Goal: Transaction & Acquisition: Purchase product/service

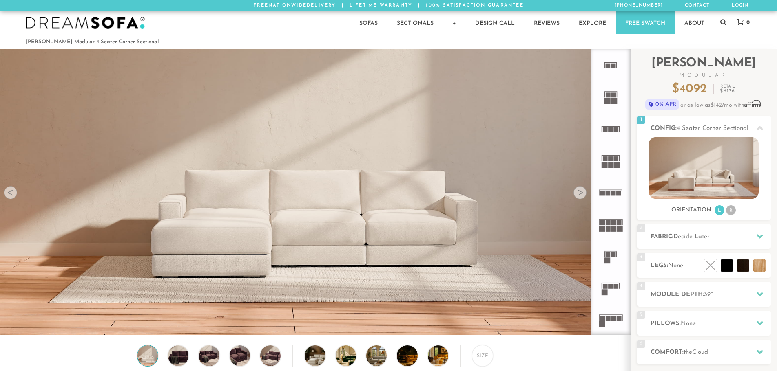
scroll to position [9547, 771]
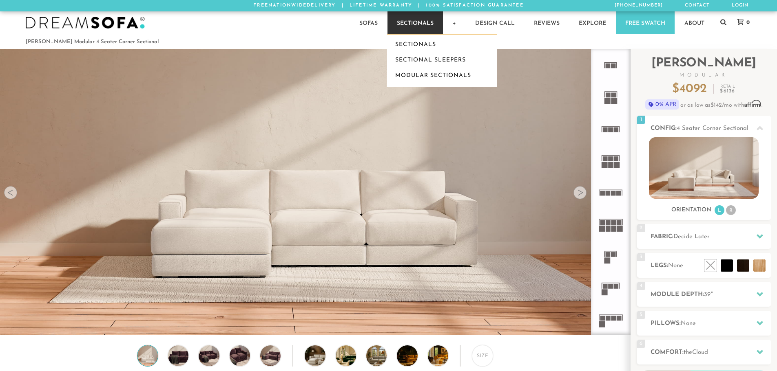
click at [422, 25] on link "Sectionals" at bounding box center [414, 22] width 55 height 22
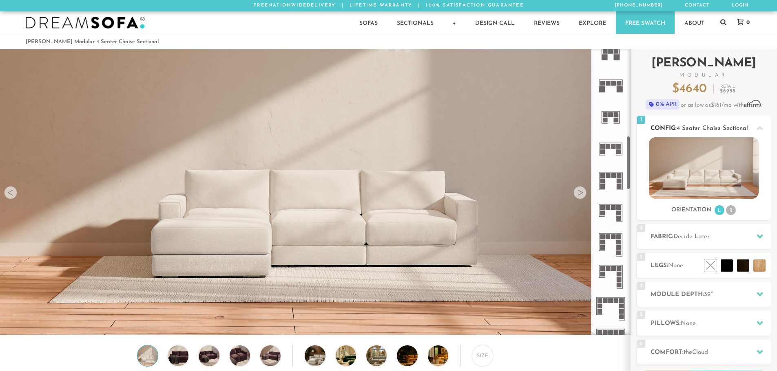
scroll to position [461, 0]
drag, startPoint x: 629, startPoint y: 225, endPoint x: 657, endPoint y: 143, distance: 86.6
click at [657, 143] on div "Introducing Landon Modular $ 4640 Retail $ 6958 $ 4640 Retail $ 6958 0% APR or …" at bounding box center [703, 247] width 146 height 397
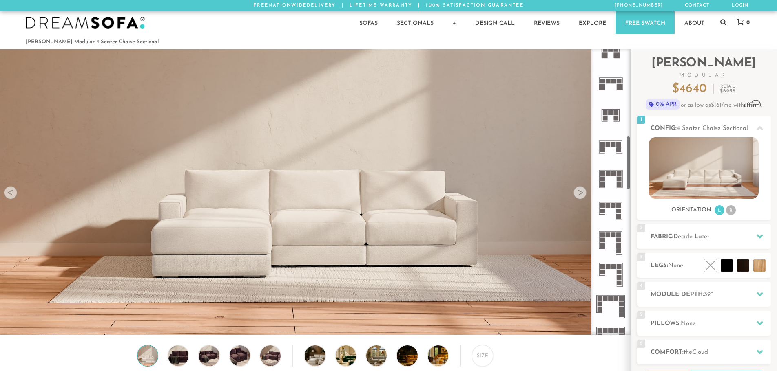
click at [608, 210] on icon at bounding box center [610, 211] width 32 height 32
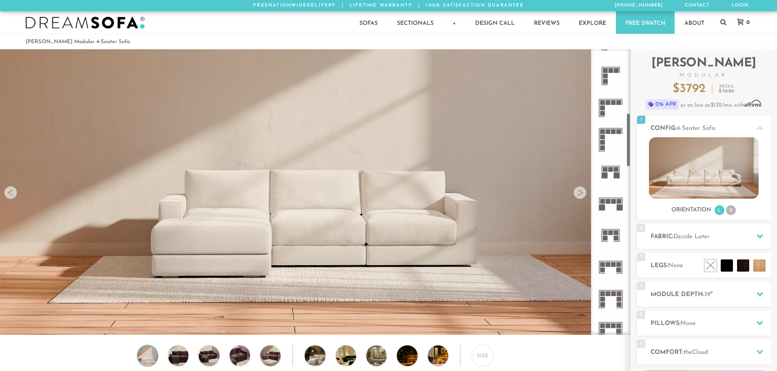
scroll to position [339, 0]
click at [614, 204] on rect at bounding box center [613, 203] width 5 height 5
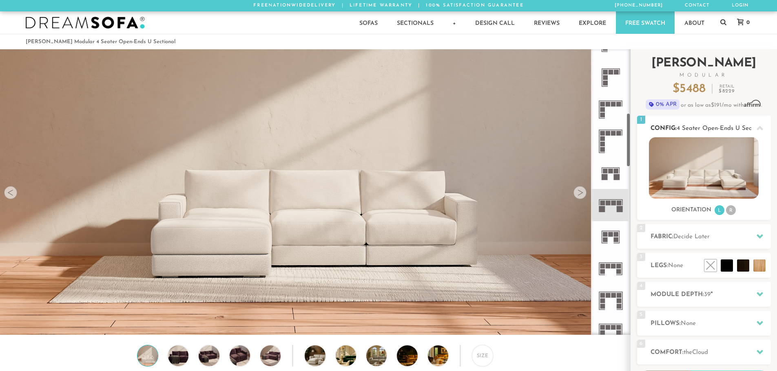
click at [733, 212] on li "R" at bounding box center [731, 210] width 10 height 10
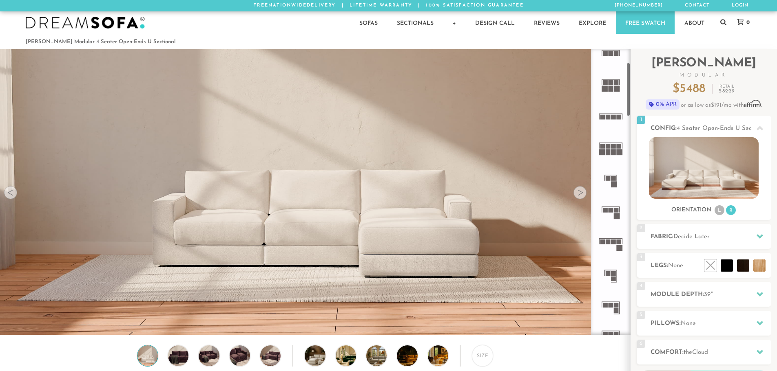
scroll to position [82, 0]
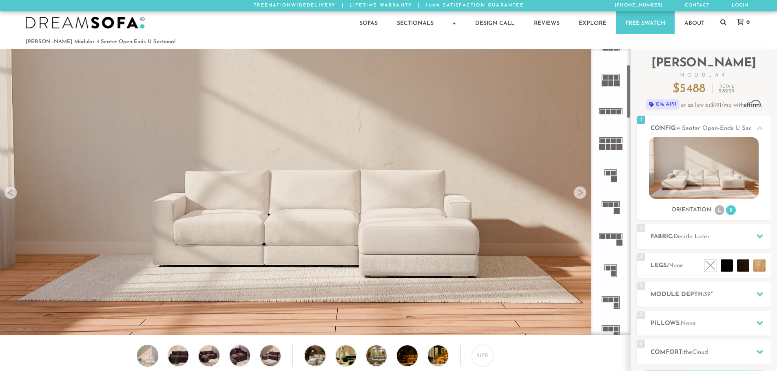
click at [614, 239] on rect at bounding box center [613, 237] width 5 height 5
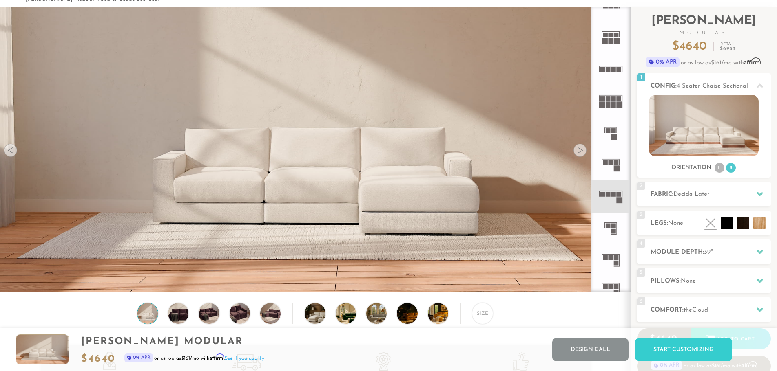
scroll to position [40, 0]
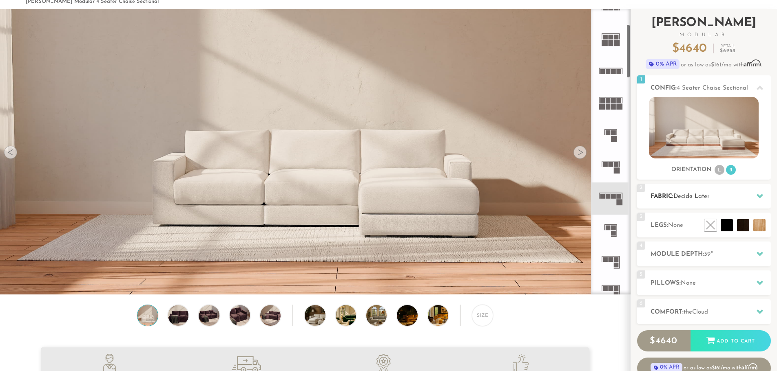
click at [748, 199] on h2 "Fabric: Decide Later" at bounding box center [710, 196] width 120 height 9
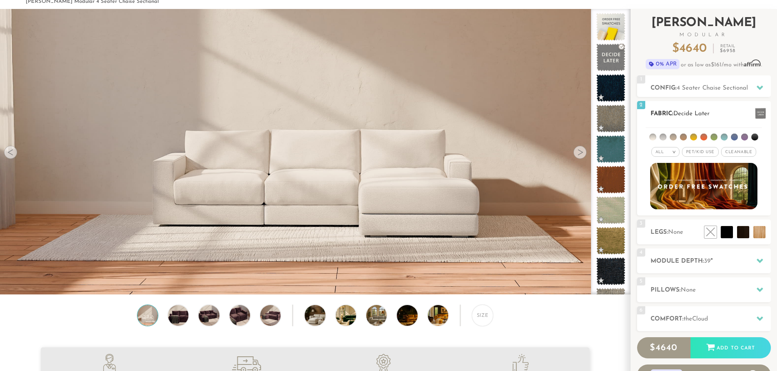
click at [669, 154] on div "All >" at bounding box center [665, 152] width 28 height 10
click at [661, 199] on li "Popular" at bounding box center [665, 197] width 28 height 13
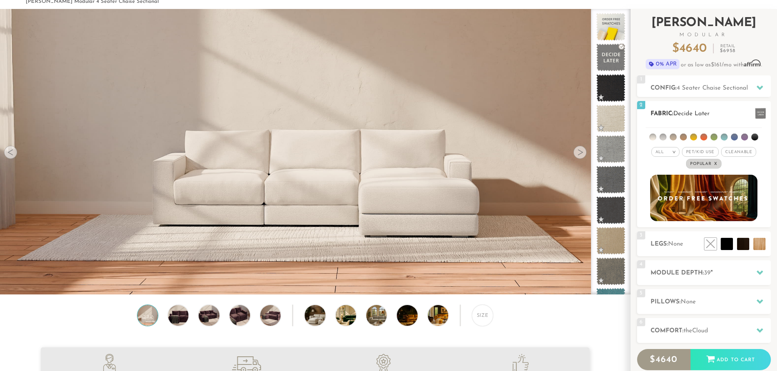
click at [652, 138] on li at bounding box center [652, 137] width 7 height 7
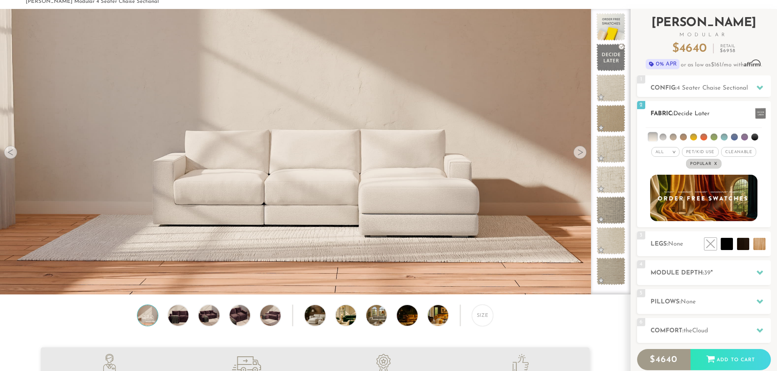
click at [663, 138] on li at bounding box center [662, 137] width 7 height 7
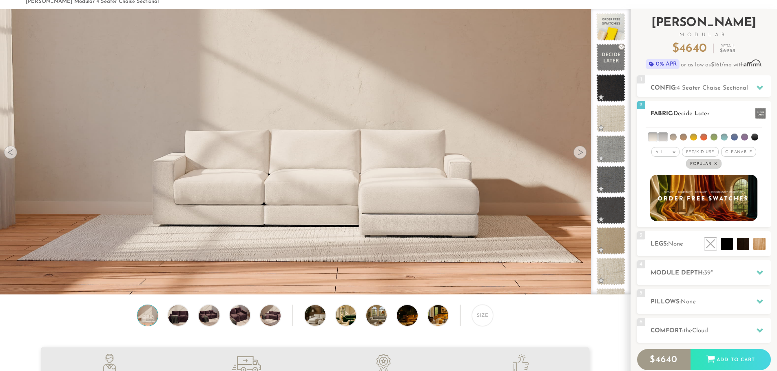
click at [669, 137] on ul at bounding box center [703, 135] width 116 height 15
click at [696, 137] on li at bounding box center [693, 137] width 7 height 7
click at [706, 137] on li at bounding box center [703, 137] width 7 height 7
click at [695, 136] on li at bounding box center [693, 137] width 8 height 8
click at [604, 62] on span at bounding box center [610, 57] width 36 height 35
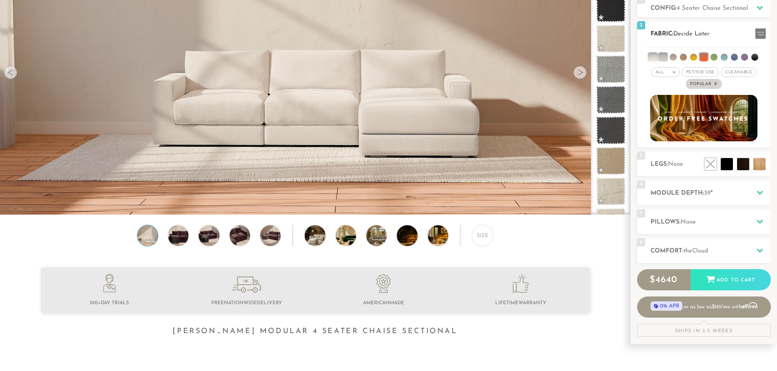
scroll to position [122, 0]
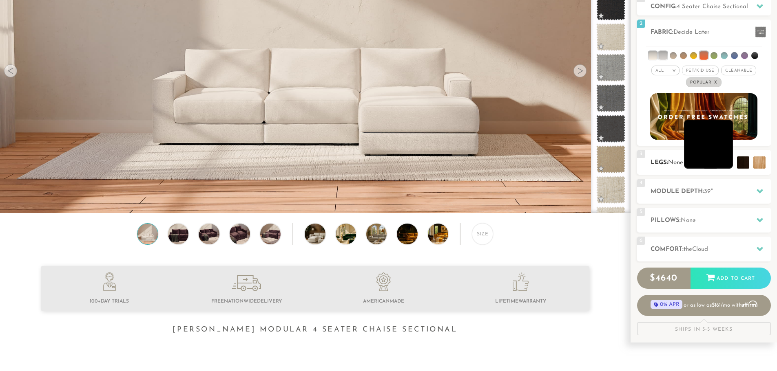
click at [722, 165] on li at bounding box center [708, 144] width 49 height 49
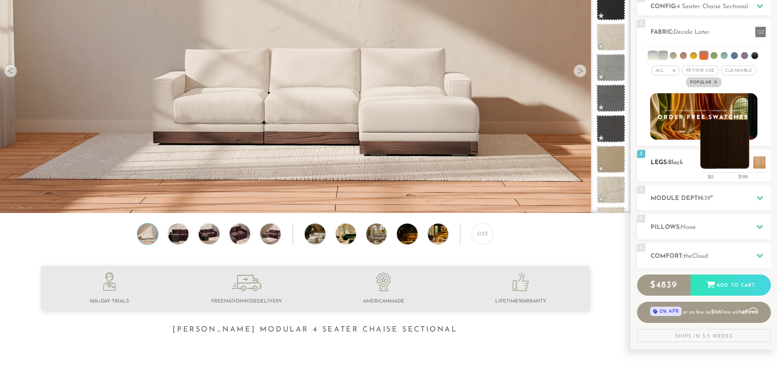
click at [740, 163] on li at bounding box center [724, 144] width 49 height 49
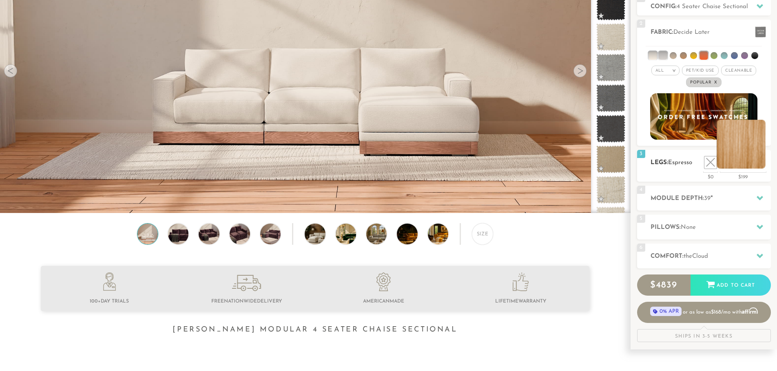
click at [759, 163] on li at bounding box center [740, 144] width 49 height 49
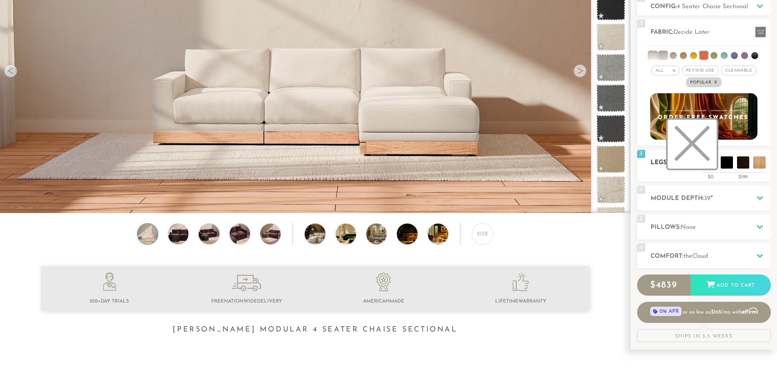
click at [710, 162] on li at bounding box center [691, 144] width 49 height 49
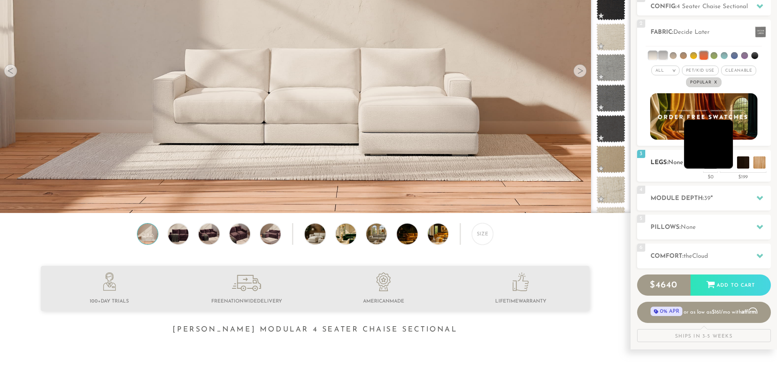
click at [718, 163] on li at bounding box center [708, 144] width 49 height 49
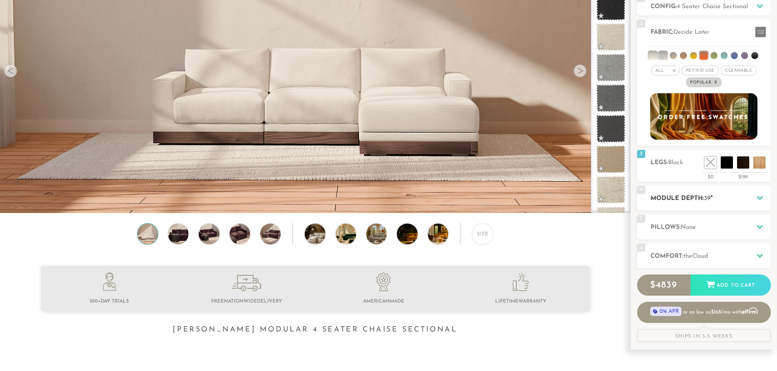
click at [748, 201] on h2 "Module Depth: 39 "" at bounding box center [710, 198] width 120 height 9
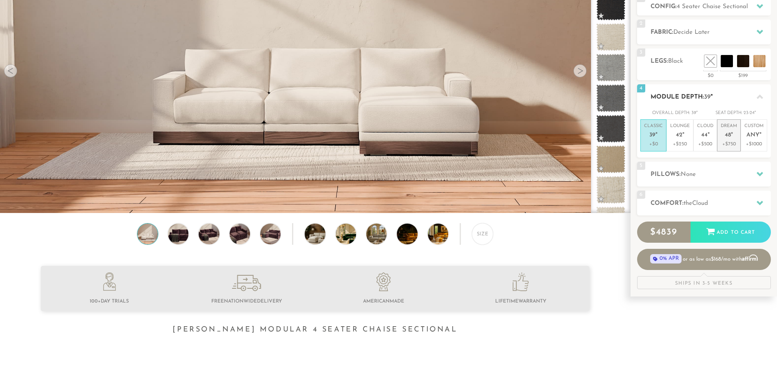
click at [722, 141] on p "+$750" at bounding box center [728, 144] width 16 height 7
click at [766, 178] on div at bounding box center [759, 174] width 17 height 17
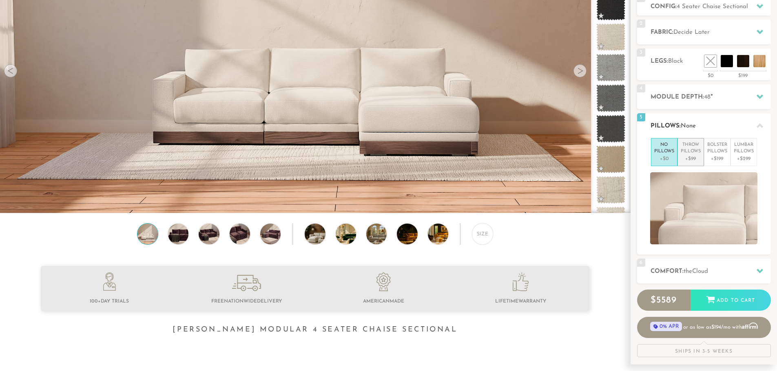
click at [687, 153] on p "Throw Pillows" at bounding box center [690, 148] width 20 height 13
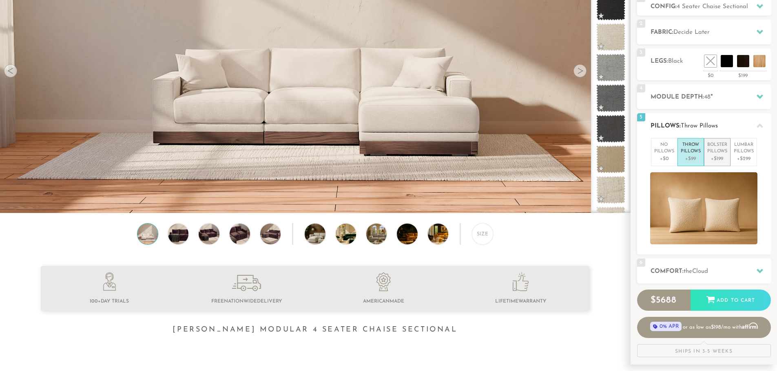
click at [709, 154] on p "Bolster Pillows" at bounding box center [717, 148] width 20 height 13
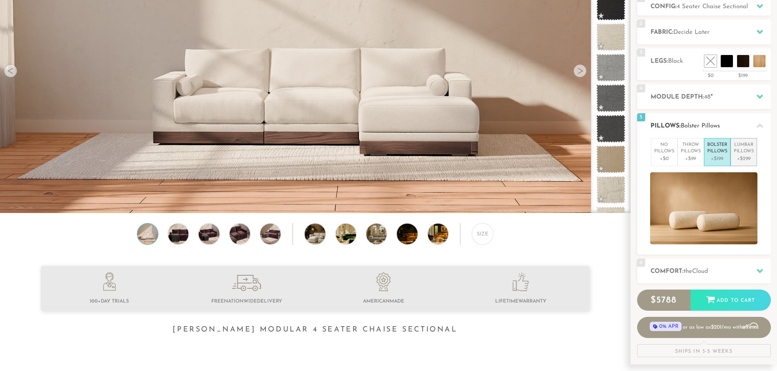
click at [741, 157] on p "+$299" at bounding box center [743, 158] width 20 height 7
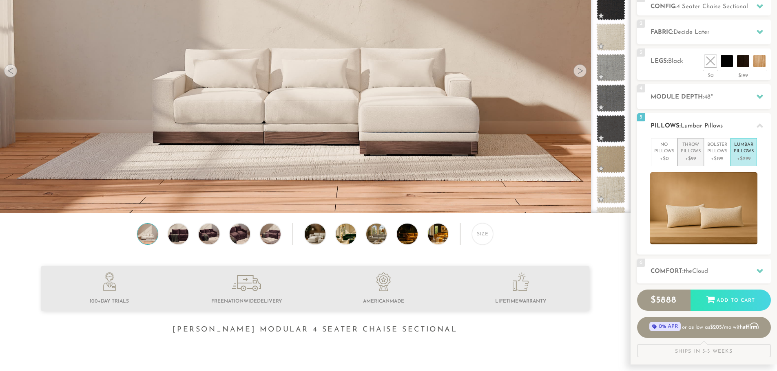
click at [695, 152] on p "Throw Pillows" at bounding box center [690, 148] width 20 height 13
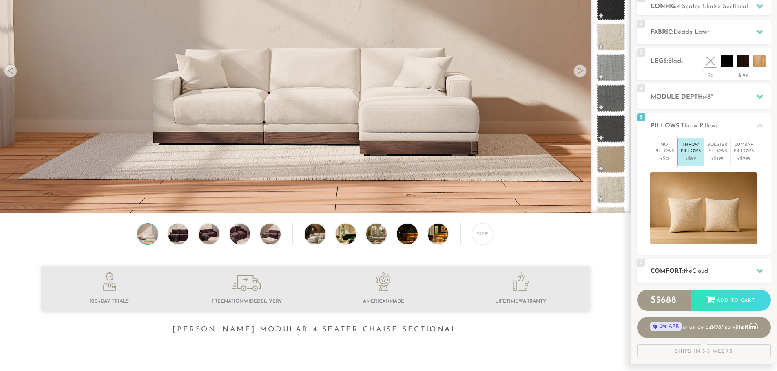
click at [759, 282] on div "6 Comfort: the Cloud soft" at bounding box center [704, 271] width 134 height 25
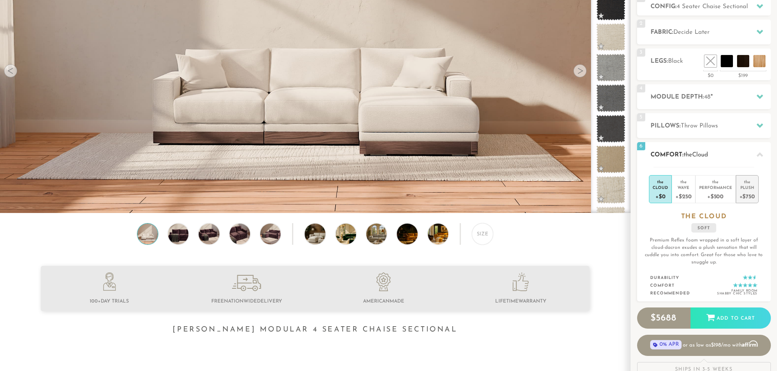
click at [747, 192] on div "+$750" at bounding box center [746, 196] width 15 height 12
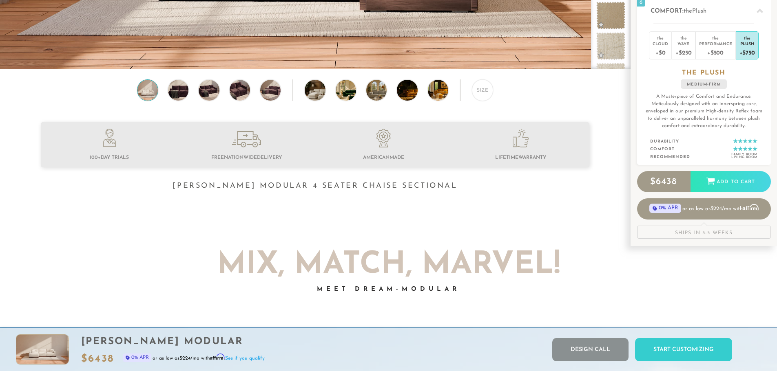
scroll to position [266, 0]
click at [477, 91] on div "Size" at bounding box center [482, 89] width 21 height 21
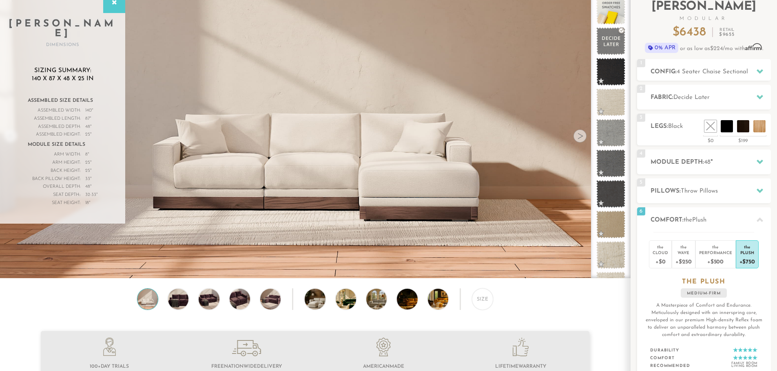
scroll to position [0, 0]
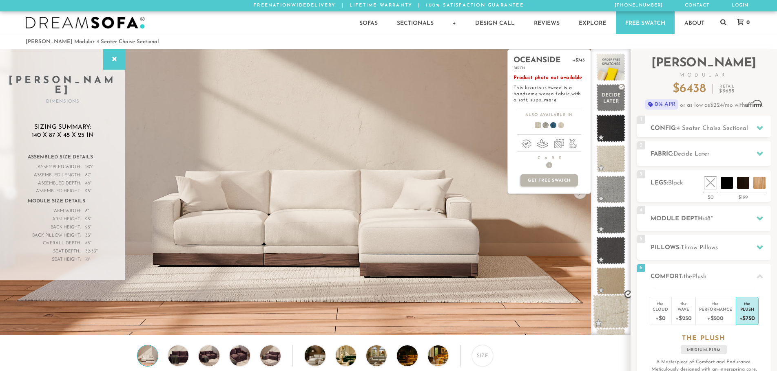
click at [619, 315] on span at bounding box center [610, 312] width 36 height 35
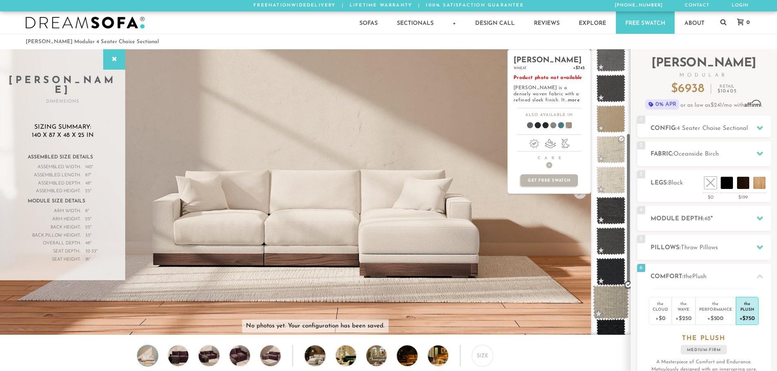
scroll to position [163, 0]
click at [612, 272] on span at bounding box center [610, 271] width 36 height 35
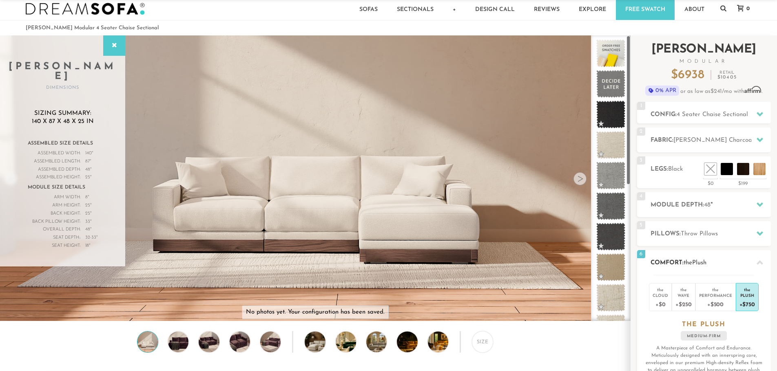
scroll to position [0, 0]
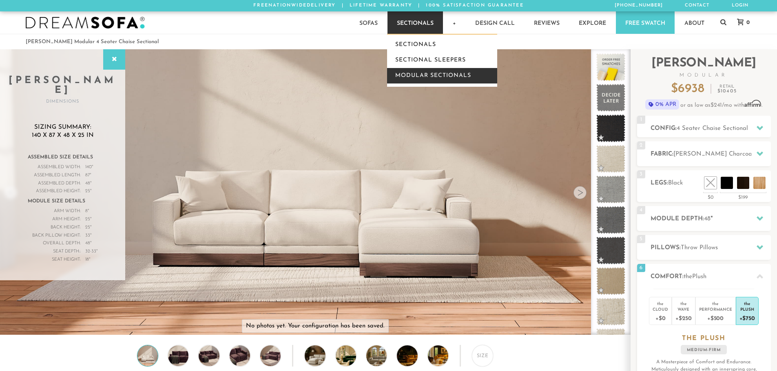
click at [444, 74] on link "Modular Sectionals" at bounding box center [442, 75] width 110 height 15
